Goal: Navigation & Orientation: Understand site structure

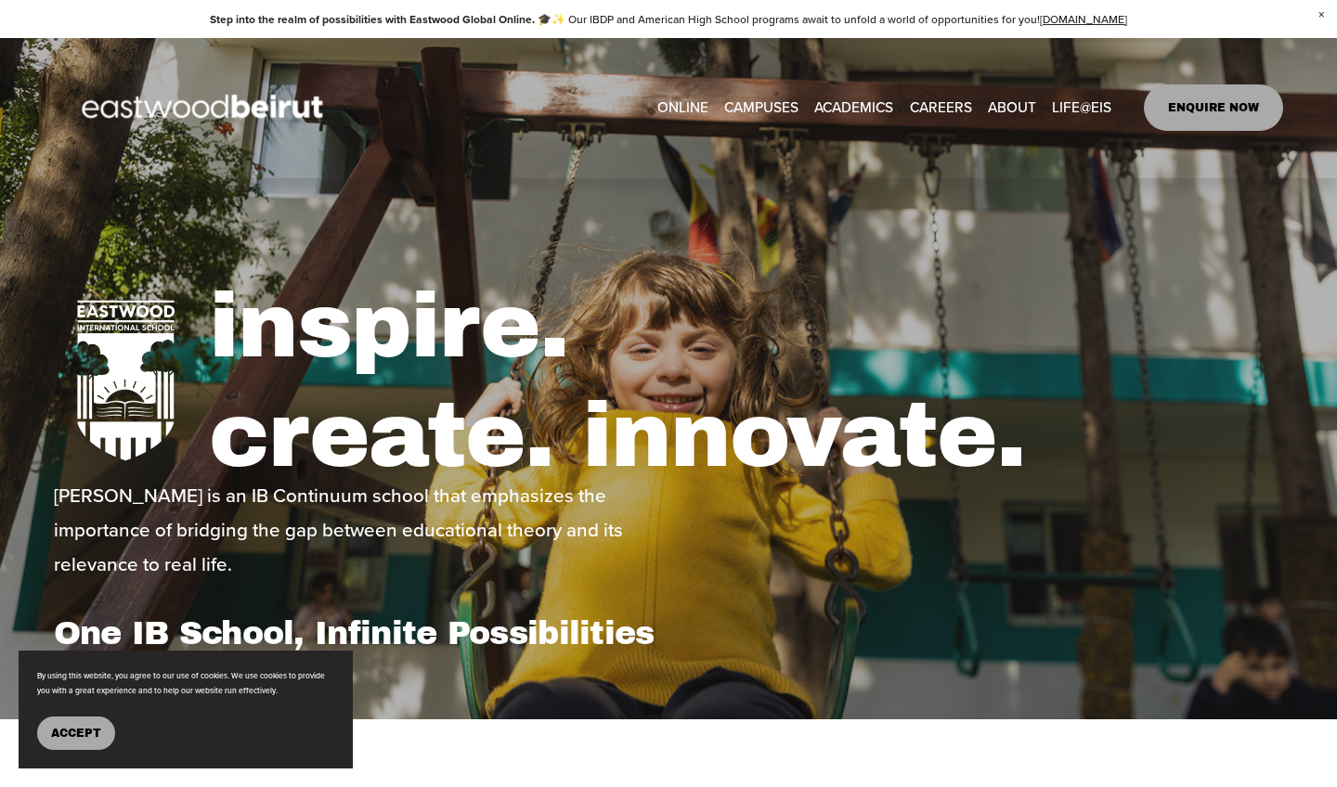
click at [83, 721] on button "Accept" at bounding box center [76, 733] width 78 height 33
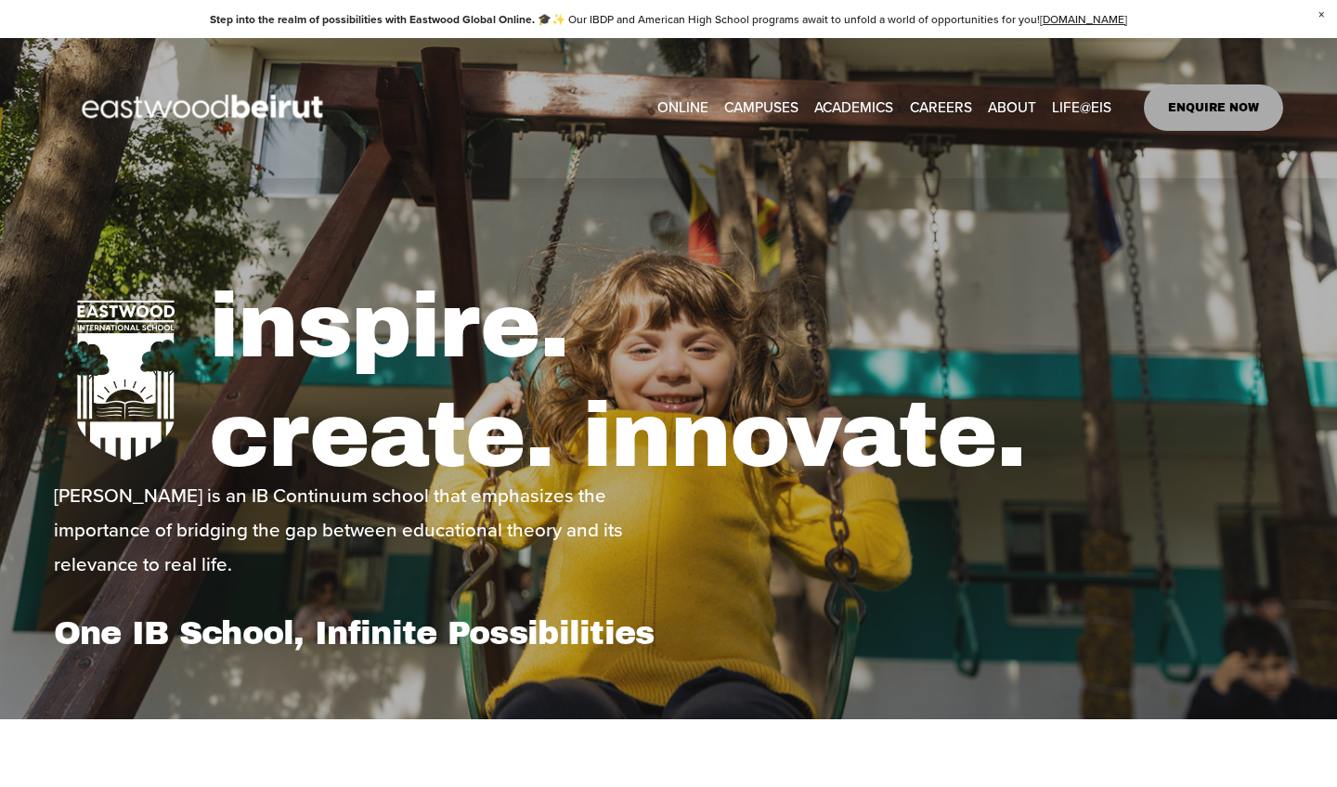
type input "*****"
click at [934, 104] on link "CAREERS" at bounding box center [941, 108] width 62 height 29
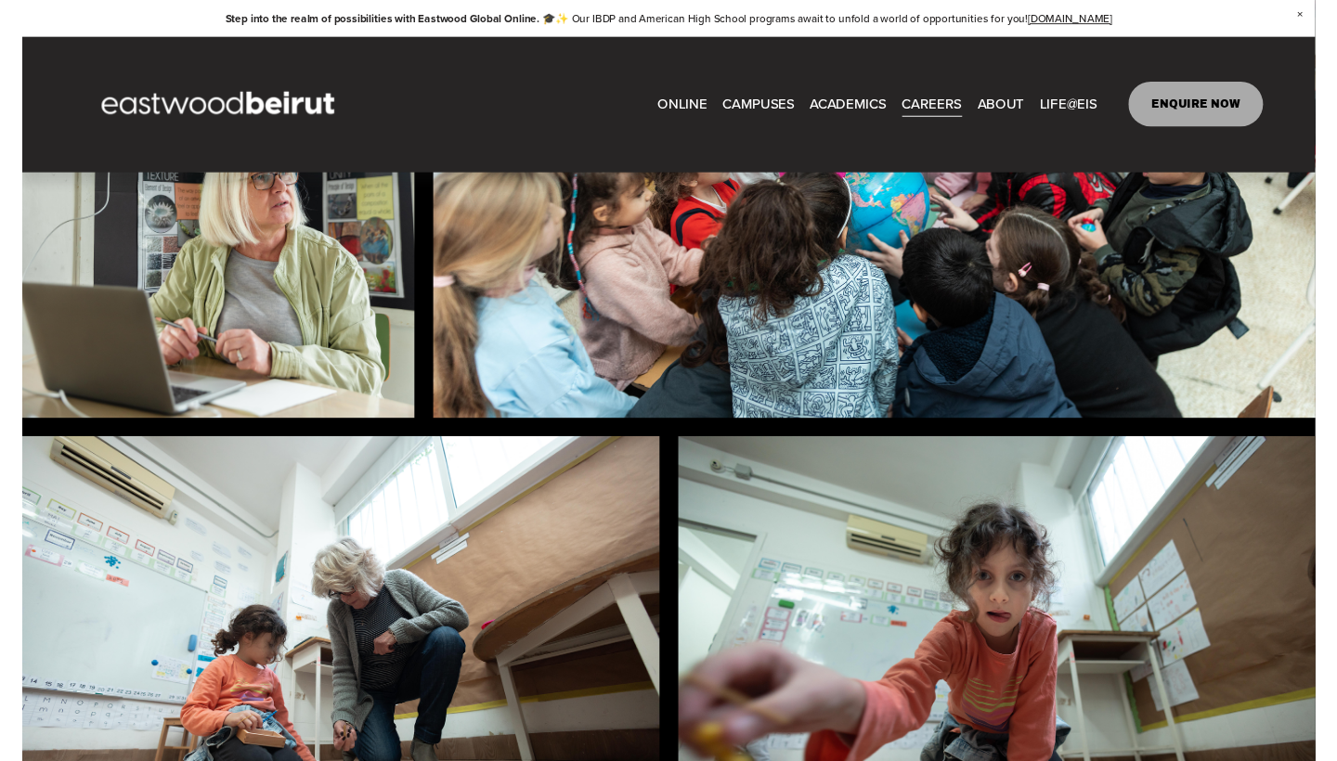
scroll to position [1181, 0]
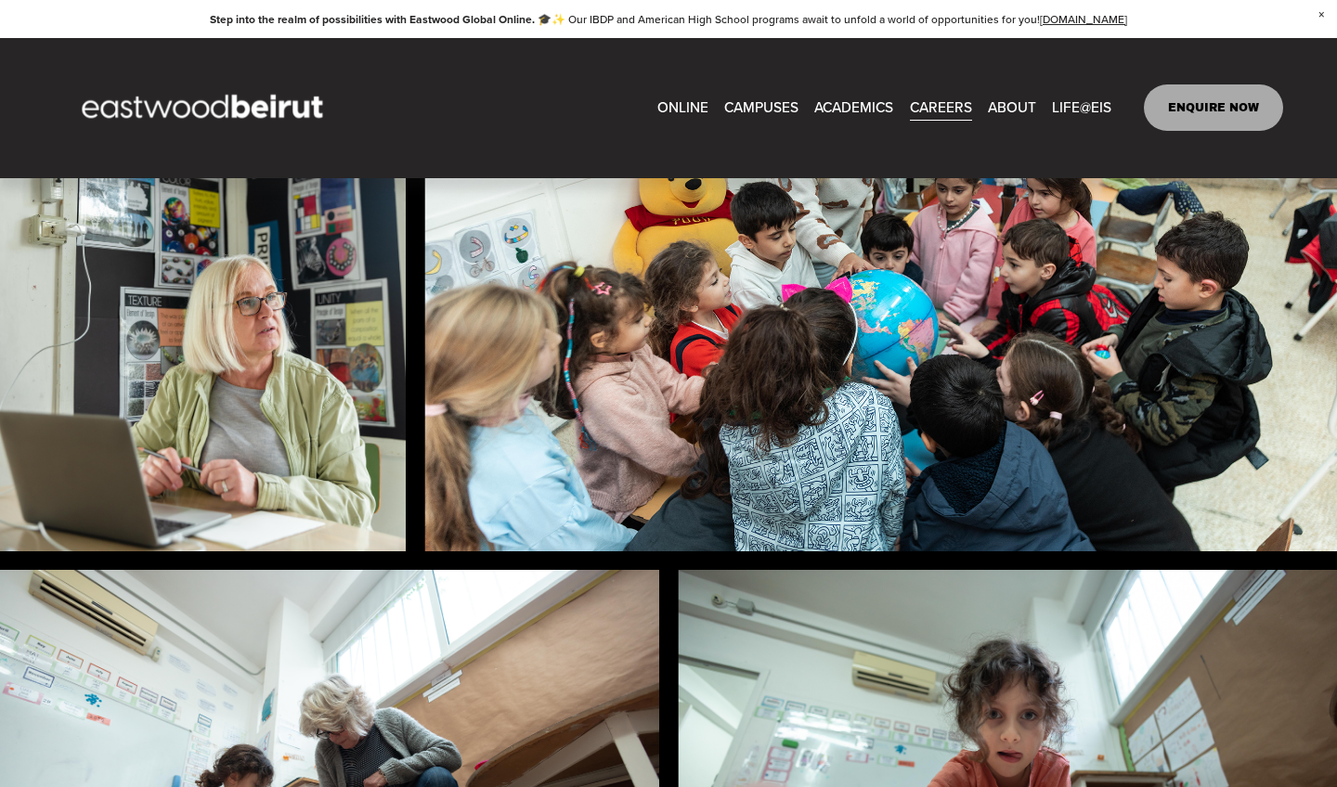
click at [0, 0] on link "[GEOGRAPHIC_DATA]" at bounding box center [0, 0] width 0 height 0
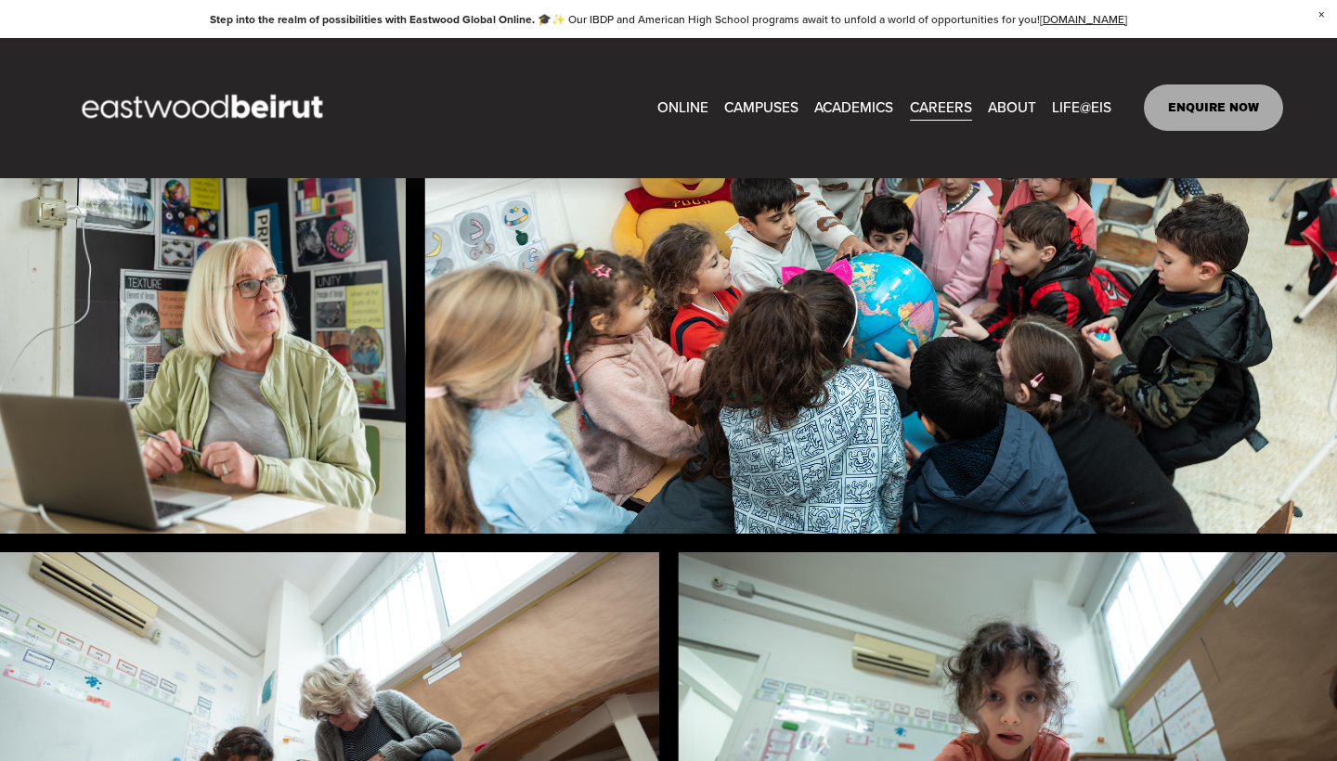
click at [0, 0] on span "IB-DP Program" at bounding box center [0, 0] width 0 height 0
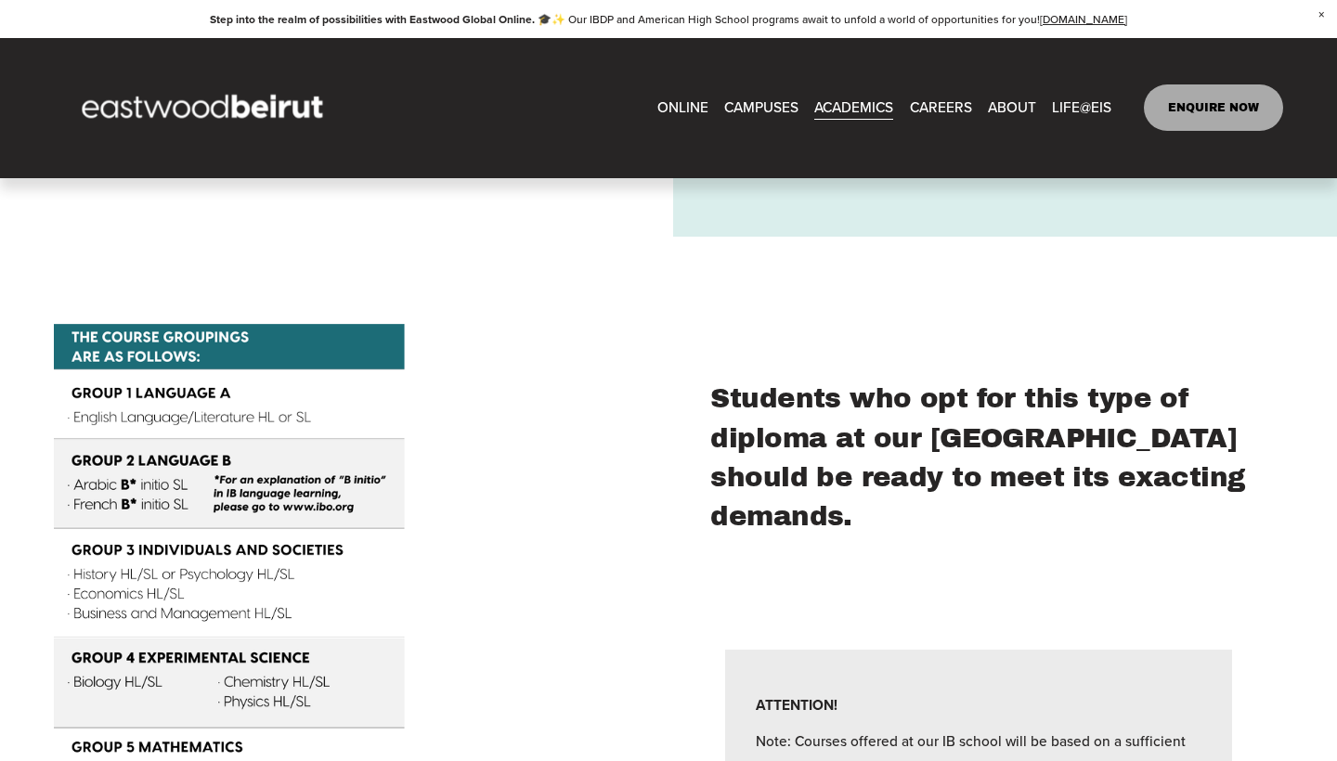
scroll to position [4192, 0]
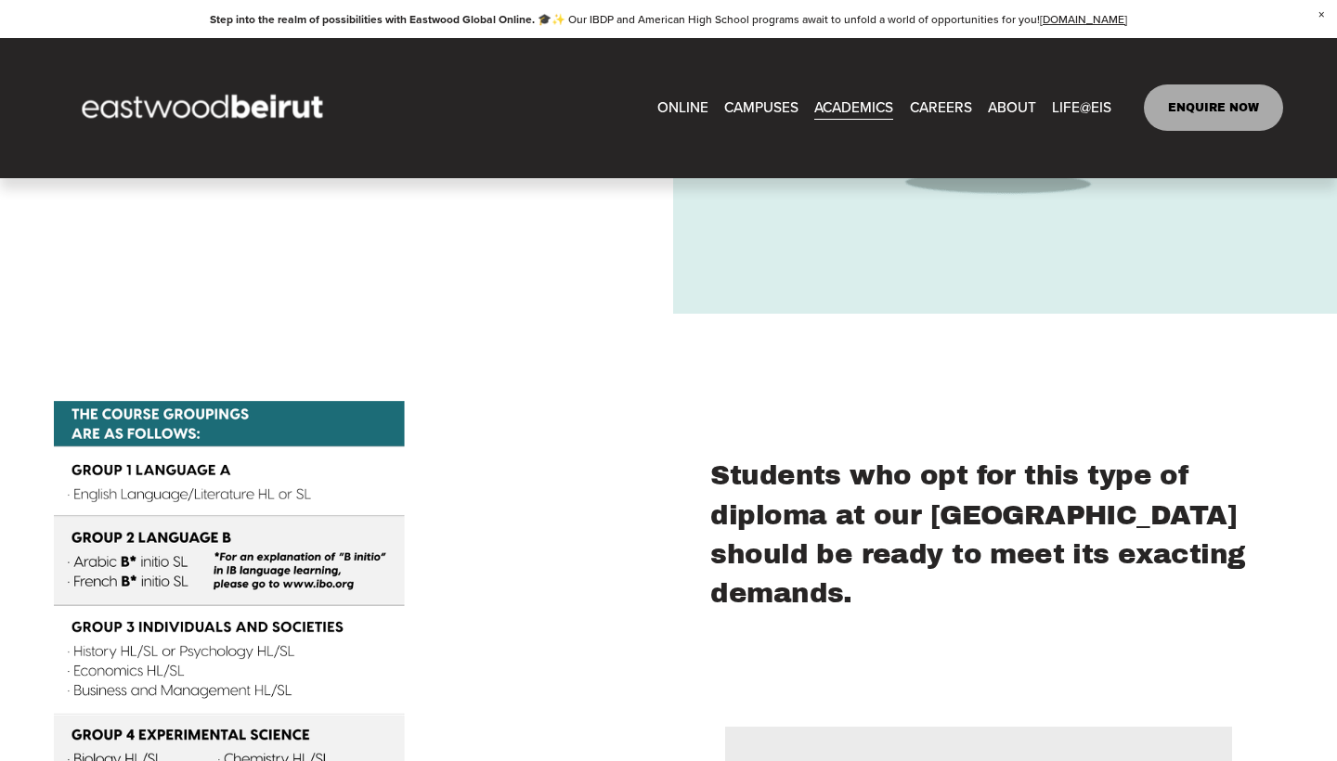
click at [0, 0] on span "Building+Facilities" at bounding box center [0, 0] width 0 height 0
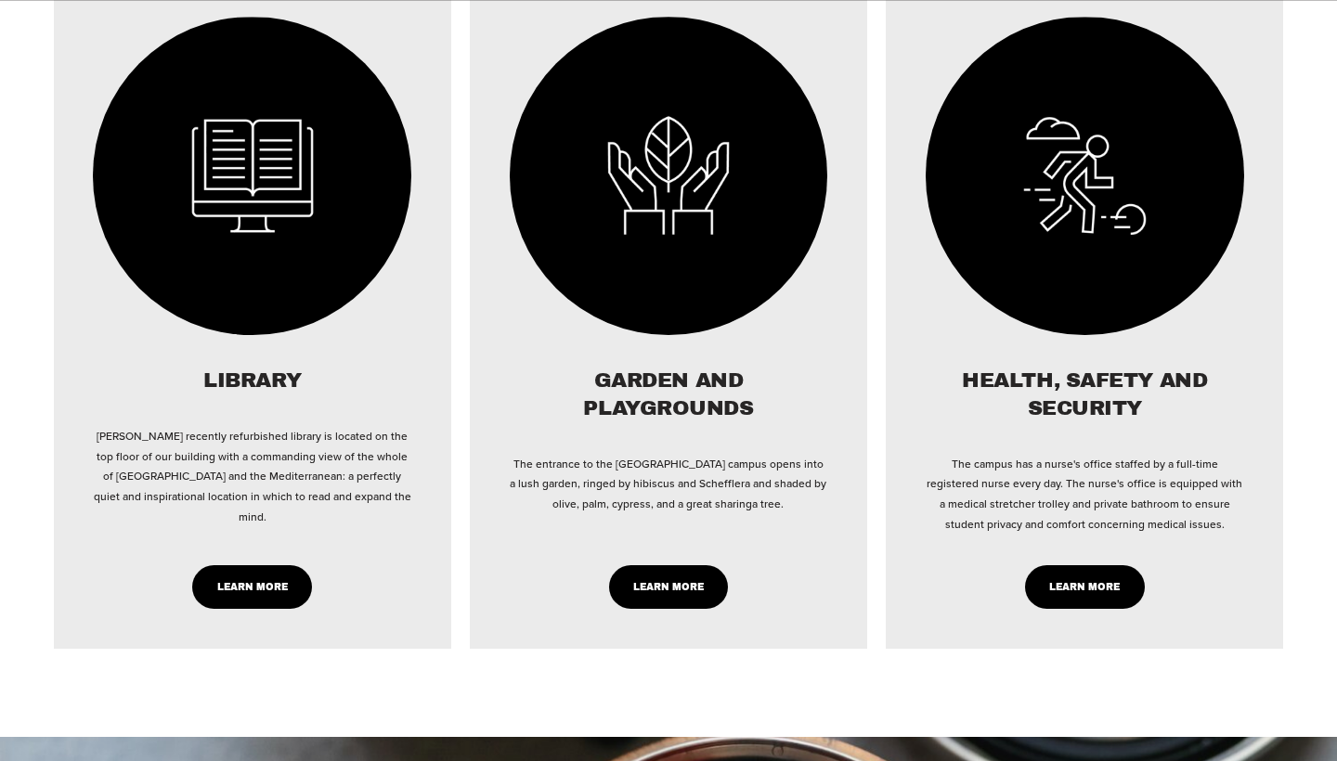
scroll to position [1986, 0]
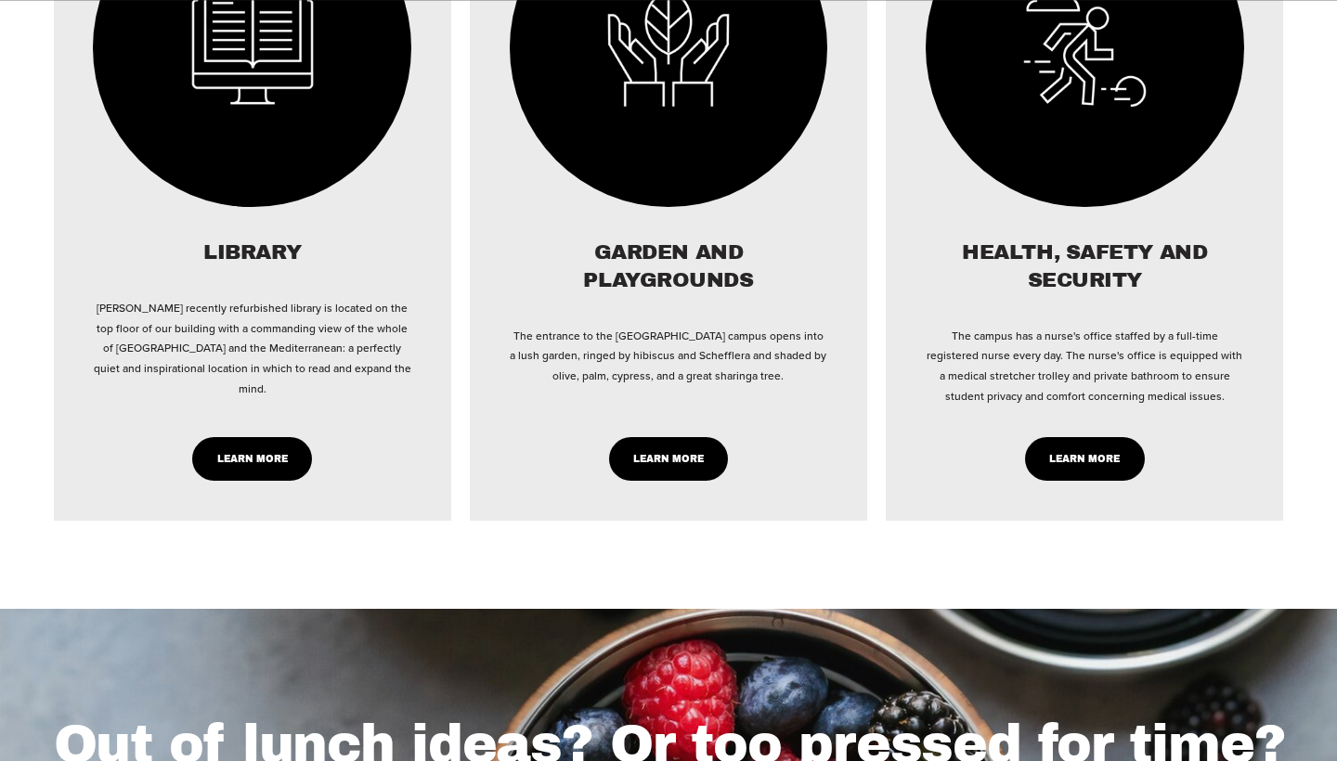
click at [691, 437] on link "LEARN MORE" at bounding box center [669, 459] width 120 height 44
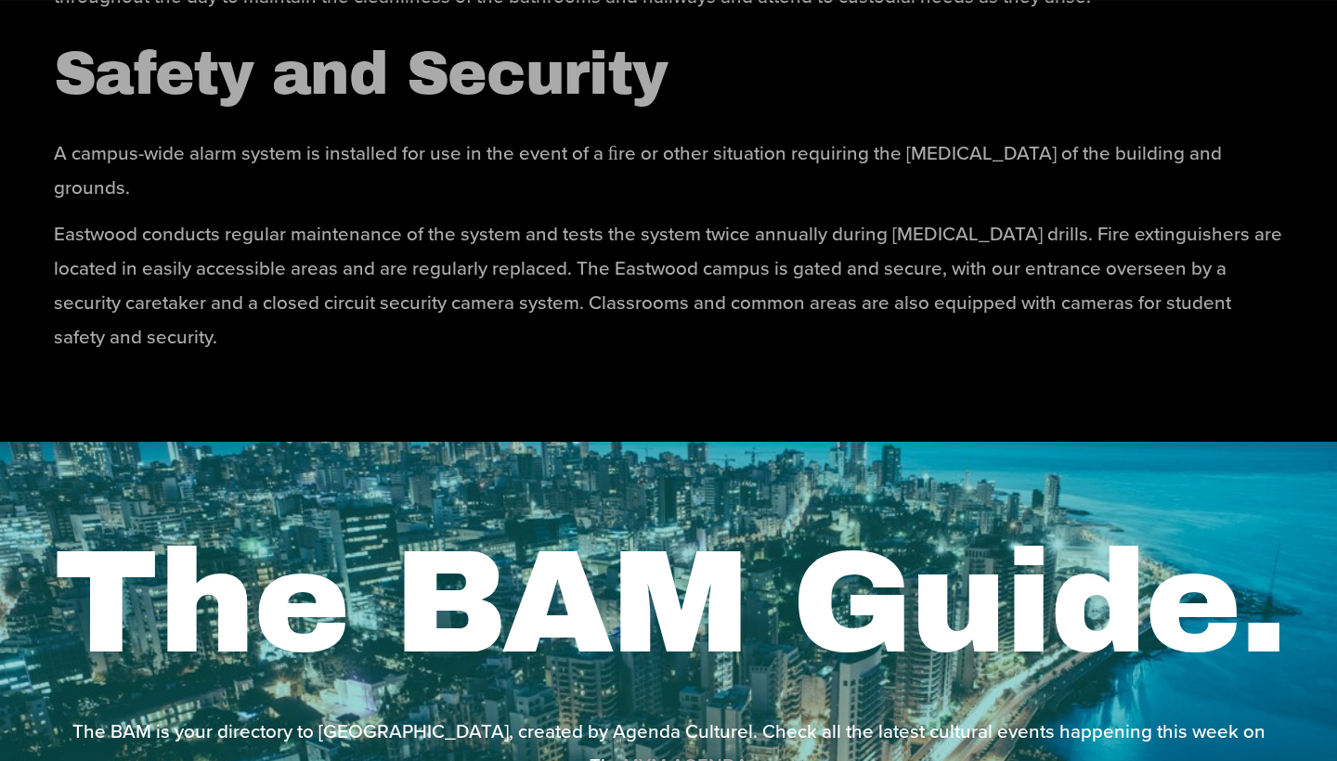
scroll to position [6931, 0]
